Goal: Task Accomplishment & Management: Manage account settings

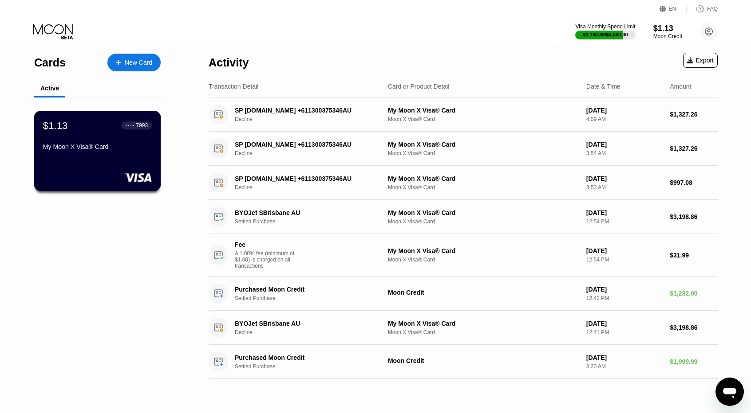
click at [126, 150] on div "My Moon X Visa® Card" at bounding box center [97, 146] width 109 height 7
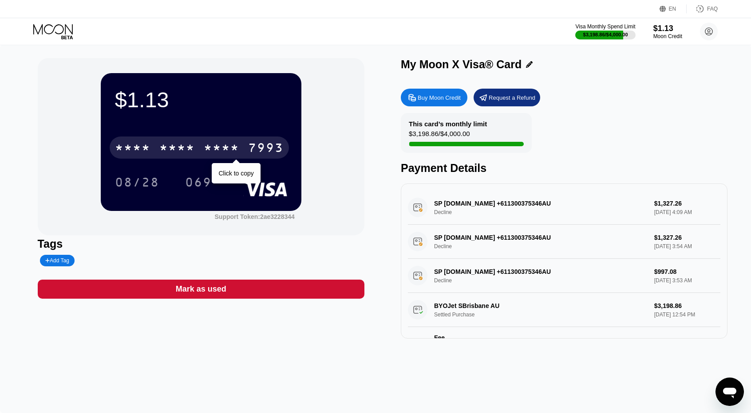
click at [204, 151] on div "* * * *" at bounding box center [221, 149] width 35 height 14
